Goal: Information Seeking & Learning: Learn about a topic

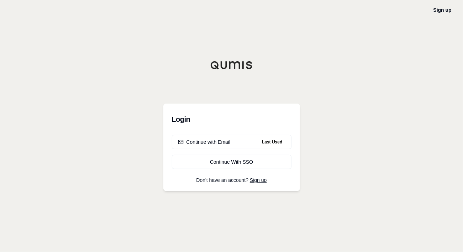
click at [221, 141] on div "Continue with Email" at bounding box center [204, 142] width 53 height 7
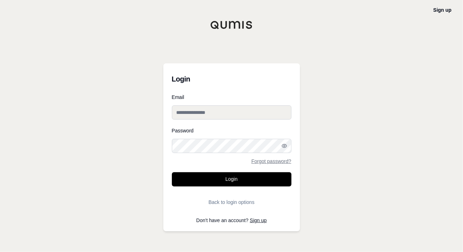
type input "**********"
click at [222, 181] on button "Login" at bounding box center [232, 179] width 120 height 14
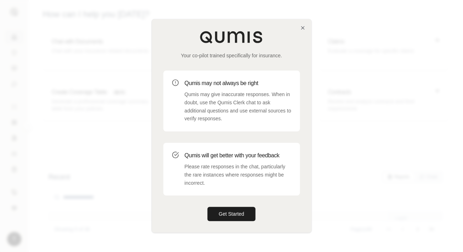
click at [233, 216] on button "Get Started" at bounding box center [232, 214] width 48 height 14
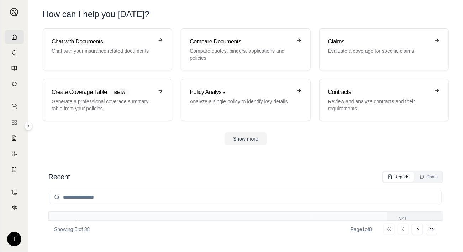
click at [360, 45] on h3 "Claims" at bounding box center [379, 41] width 102 height 9
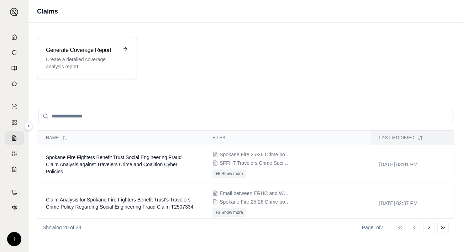
click at [118, 166] on span "Spokane Fire Fighters Benefit Trust Social Engineering Fraud Claim Analysis aga…" at bounding box center [114, 165] width 136 height 20
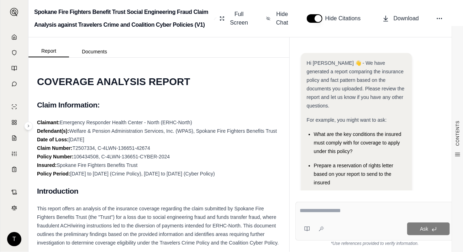
scroll to position [124, 0]
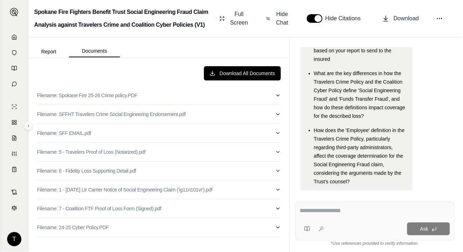
click at [95, 47] on button "Documents" at bounding box center [94, 51] width 51 height 12
click at [106, 114] on p "Filename: SFFHT Travelers Crime Social Engineering Endorsement.pdf" at bounding box center [111, 114] width 149 height 7
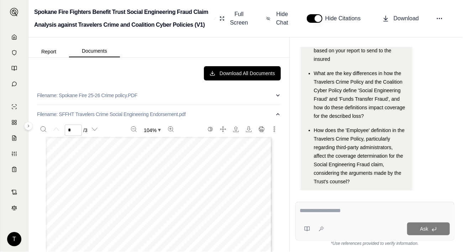
click at [239, 17] on span "Full Screen" at bounding box center [239, 18] width 20 height 17
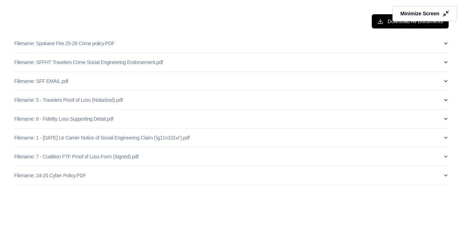
click at [448, 14] on icon at bounding box center [446, 13] width 7 height 7
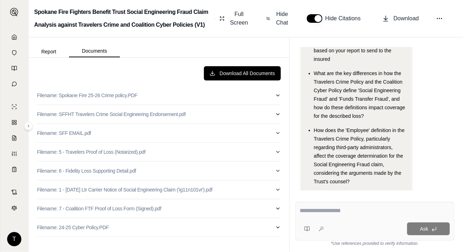
click at [112, 115] on p "Filename: SFFHT Travelers Crime Social Engineering Endorsement.pdf" at bounding box center [111, 114] width 149 height 7
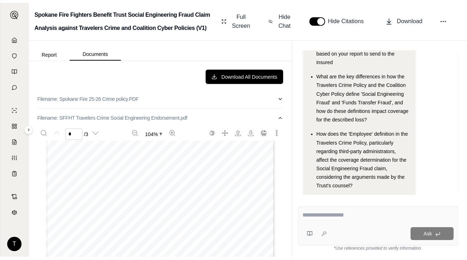
scroll to position [178, 0]
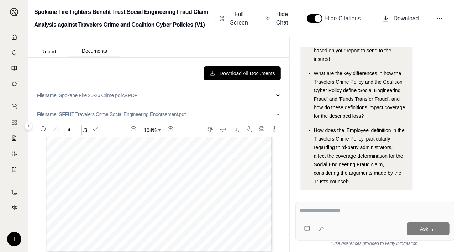
click at [213, 141] on div "THIS ENDORSEMENT CHANGES THE POLICY. PLEASE READ IT CAREFULLY. CRI-19085 Rev. 0…" at bounding box center [159, 105] width 227 height 293
click at [239, 17] on span "Full Screen" at bounding box center [239, 18] width 20 height 17
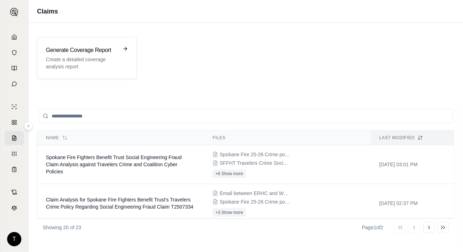
click at [134, 163] on span "Spokane Fire Fighters Benefit Trust Social Engineering Fraud Claim Analysis aga…" at bounding box center [114, 165] width 136 height 20
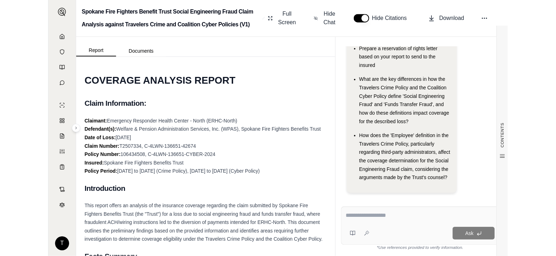
scroll to position [77, 0]
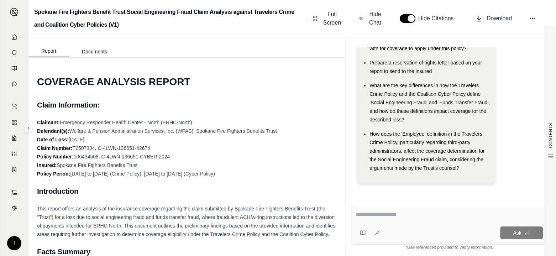
click at [332, 18] on span "Full Screen" at bounding box center [332, 18] width 20 height 17
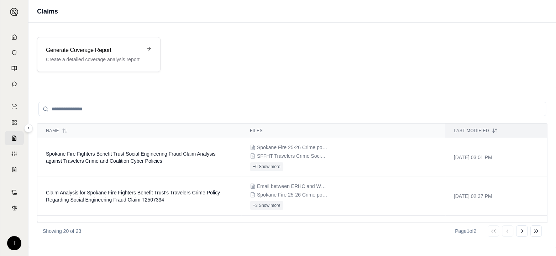
click at [124, 156] on td "Spokane Fire Fighters Benefit Trust Social Engineering Fraud Claim Analysis aga…" at bounding box center [139, 157] width 204 height 39
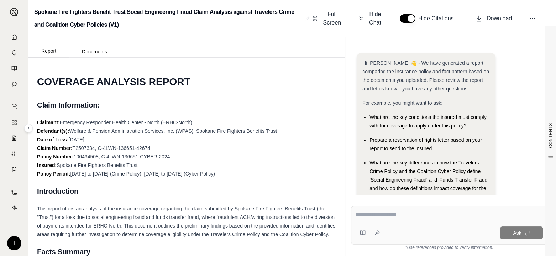
scroll to position [77, 0]
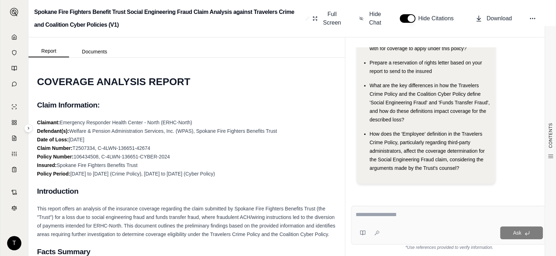
click at [89, 51] on button "Documents" at bounding box center [94, 51] width 51 height 11
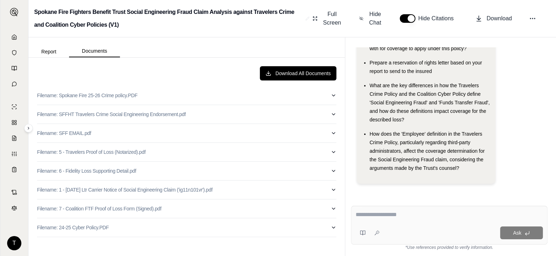
click at [102, 115] on p "Filename: SFFHT Travelers Crime Social Engineering Endorsement.pdf" at bounding box center [111, 114] width 149 height 7
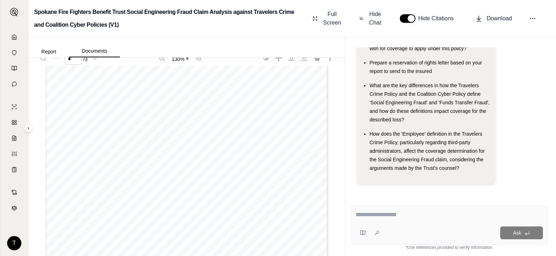
scroll to position [0, 0]
click at [331, 15] on span "Full Screen" at bounding box center [332, 18] width 20 height 17
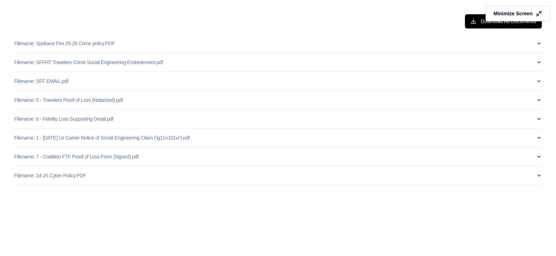
click at [463, 11] on button "Minimize Screen" at bounding box center [518, 14] width 65 height 16
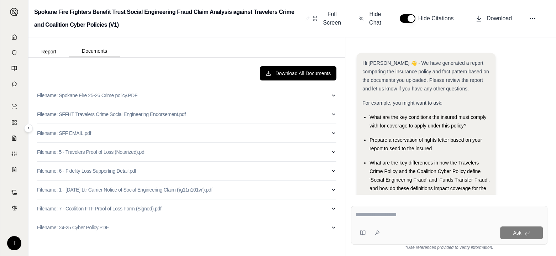
click at [376, 17] on span "Hide Chat" at bounding box center [375, 18] width 15 height 17
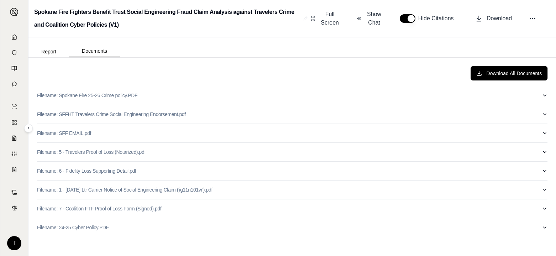
click at [124, 114] on p "Filename: SFFHT Travelers Crime Social Engineering Endorsement.pdf" at bounding box center [111, 114] width 149 height 7
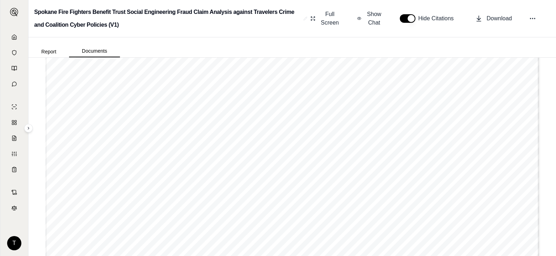
click at [335, 18] on span "Full Screen" at bounding box center [330, 18] width 20 height 17
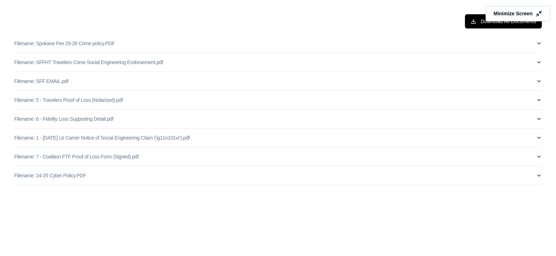
click at [463, 13] on icon at bounding box center [539, 13] width 7 height 7
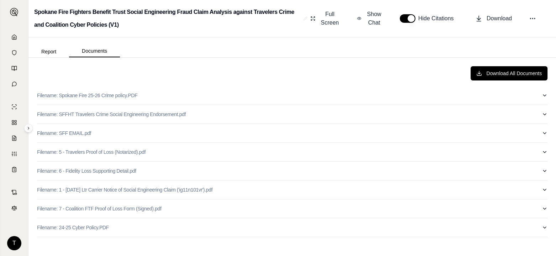
click at [377, 18] on span "Show Chat" at bounding box center [374, 18] width 17 height 17
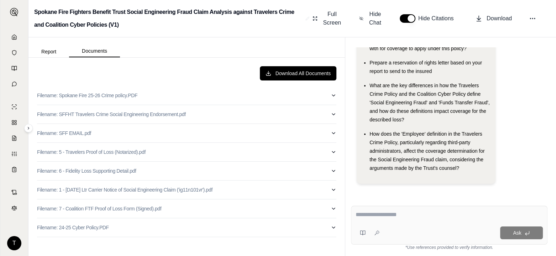
click at [51, 50] on button "Report" at bounding box center [48, 51] width 41 height 11
click at [93, 49] on button "Documents" at bounding box center [94, 51] width 51 height 12
